Goal: Find specific page/section: Find specific page/section

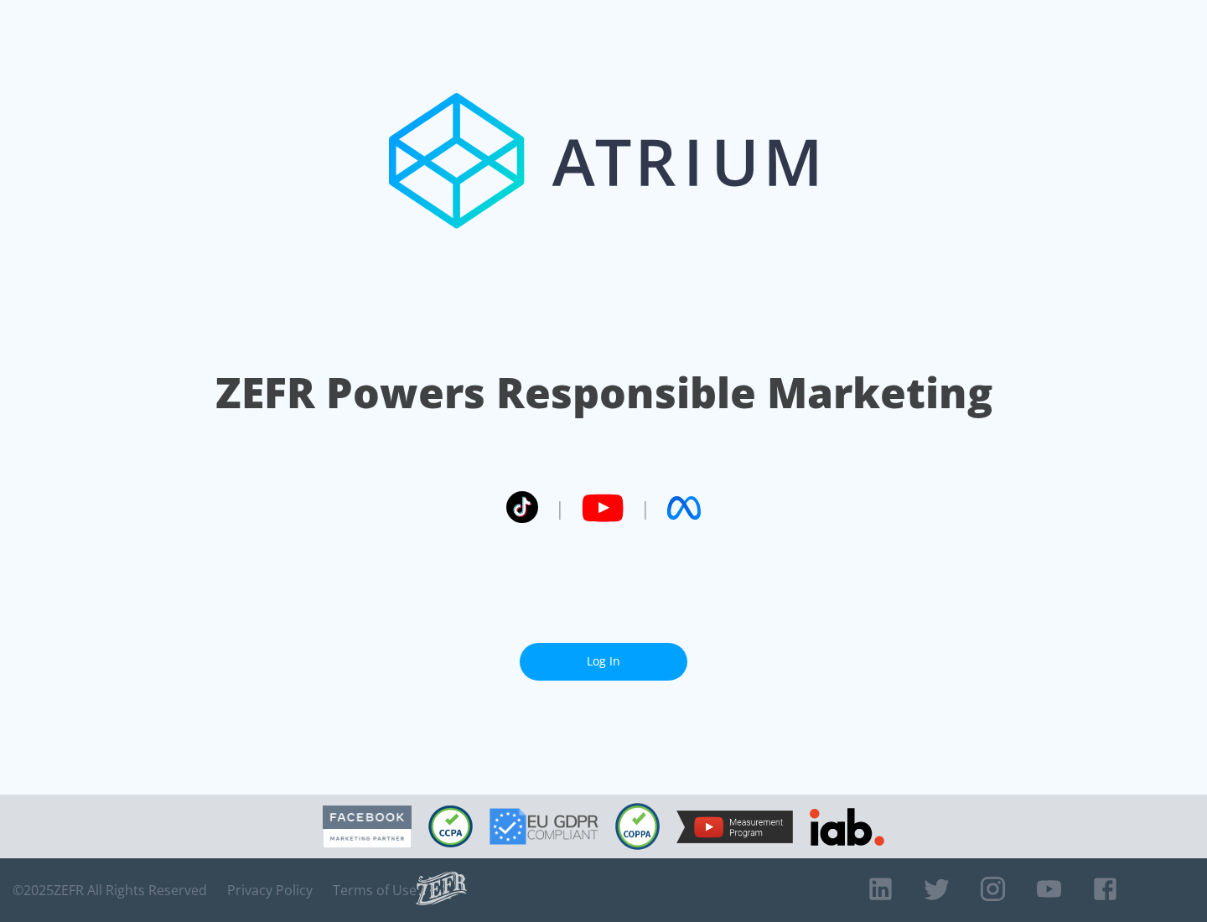
click at [603, 661] on link "Log In" at bounding box center [603, 662] width 168 height 38
